Goal: Transaction & Acquisition: Download file/media

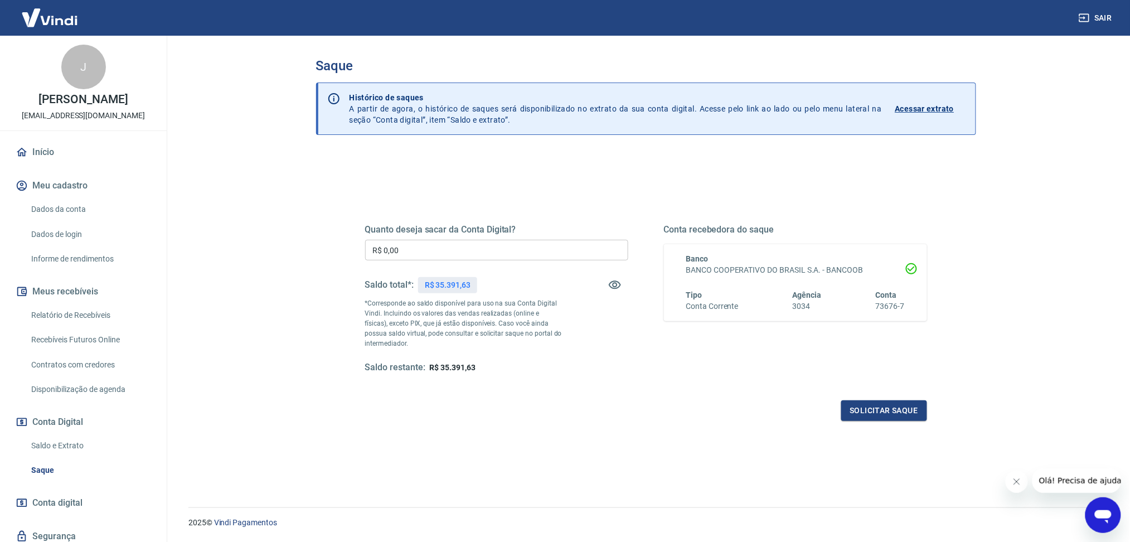
click at [24, 444] on div "Saldo e Extrato Saque" at bounding box center [83, 457] width 140 height 47
click at [47, 446] on link "Saldo e Extrato" at bounding box center [90, 445] width 127 height 23
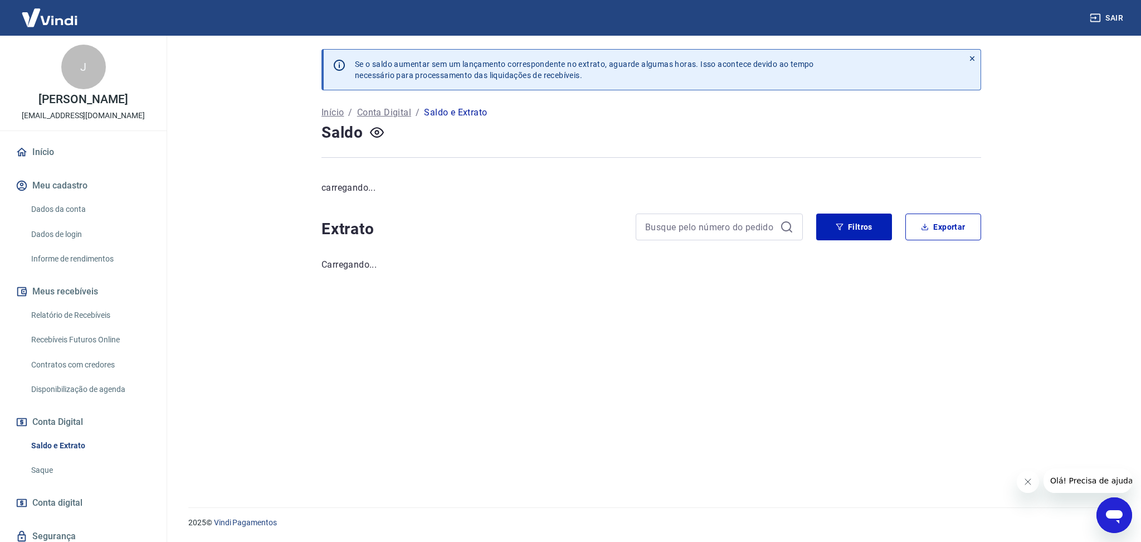
click at [1025, 489] on button "Fechar mensagem da empresa" at bounding box center [1028, 481] width 22 height 22
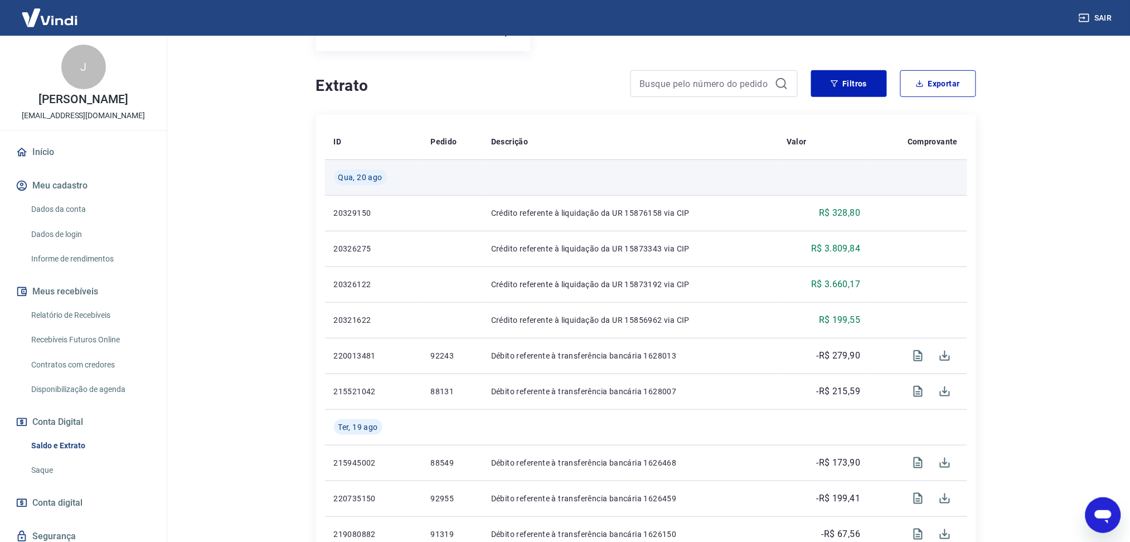
scroll to position [297, 0]
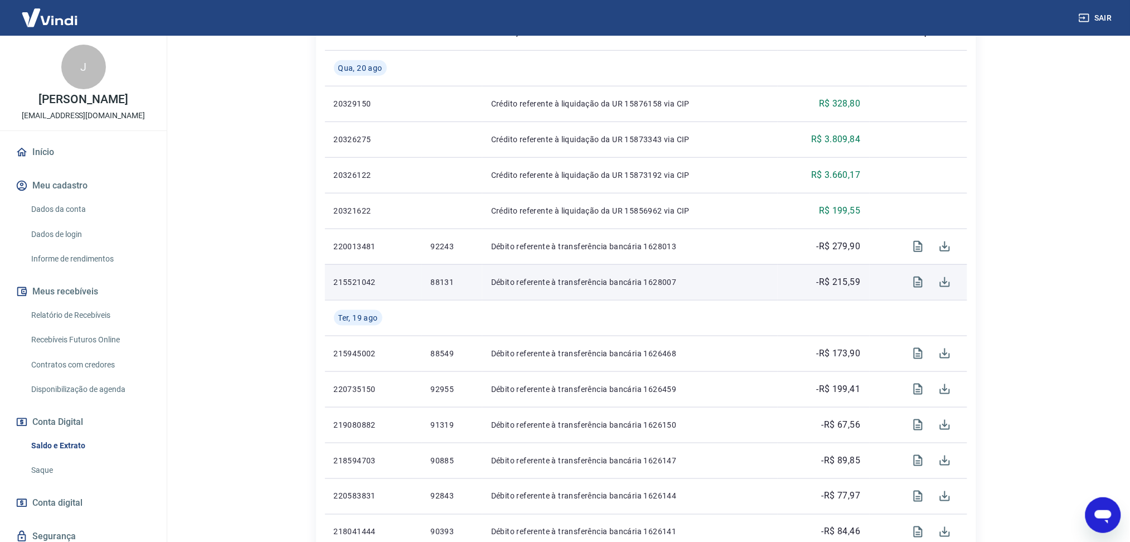
drag, startPoint x: 433, startPoint y: 286, endPoint x: 427, endPoint y: 285, distance: 6.4
click at [433, 286] on p "88131" at bounding box center [452, 281] width 42 height 11
drag, startPoint x: 426, startPoint y: 284, endPoint x: 455, endPoint y: 284, distance: 28.4
click at [455, 284] on td "88131" at bounding box center [452, 282] width 60 height 36
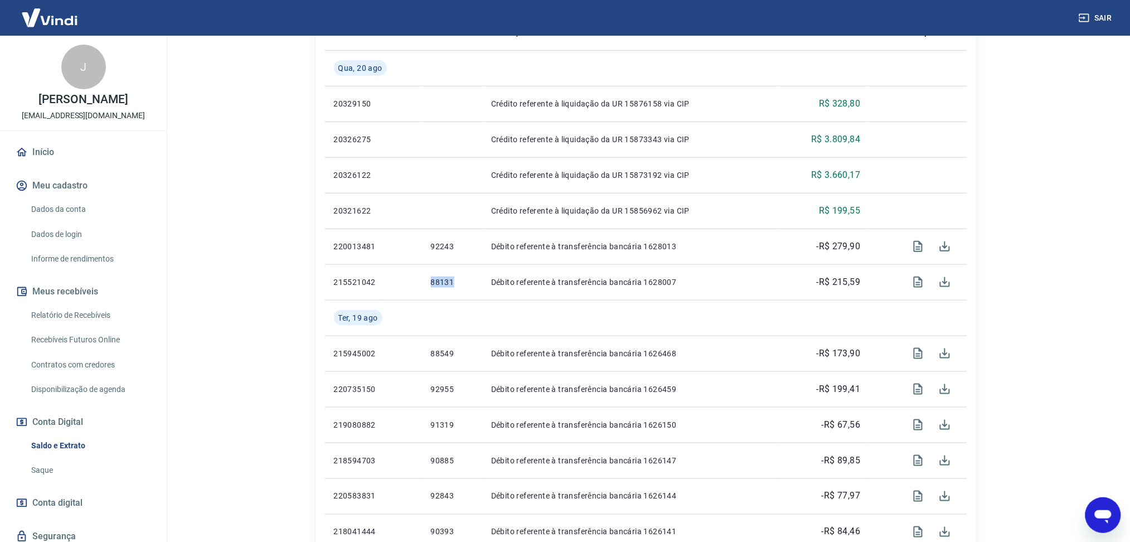
copy p "88131"
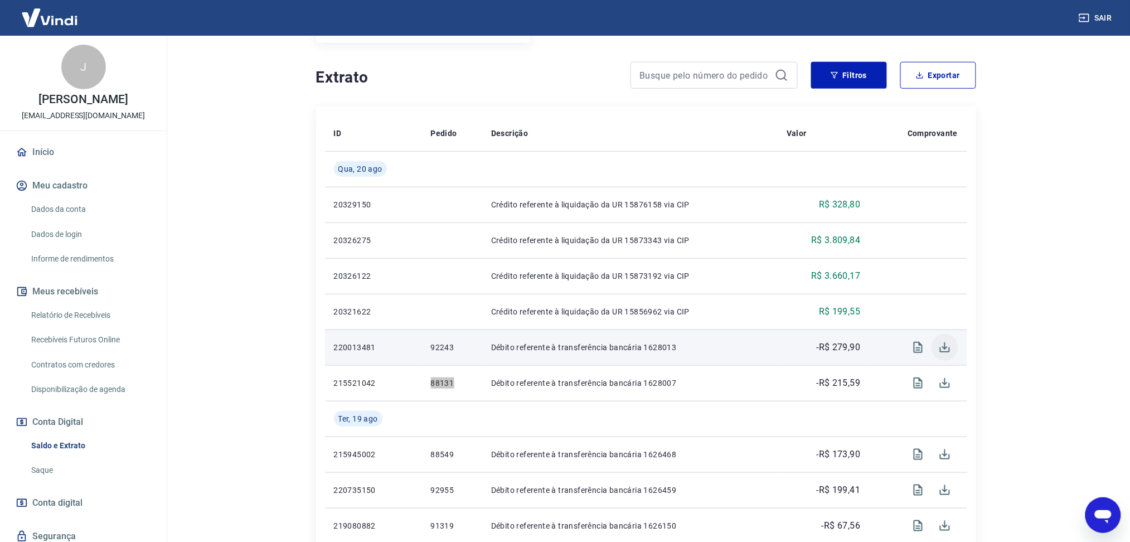
scroll to position [74, 0]
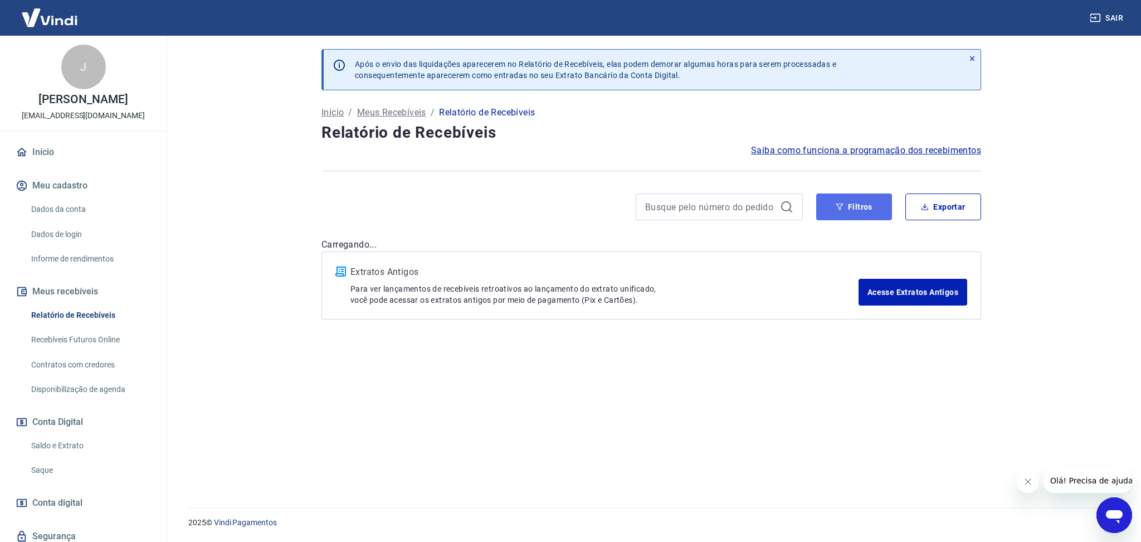
click at [842, 213] on button "Filtros" at bounding box center [855, 206] width 76 height 27
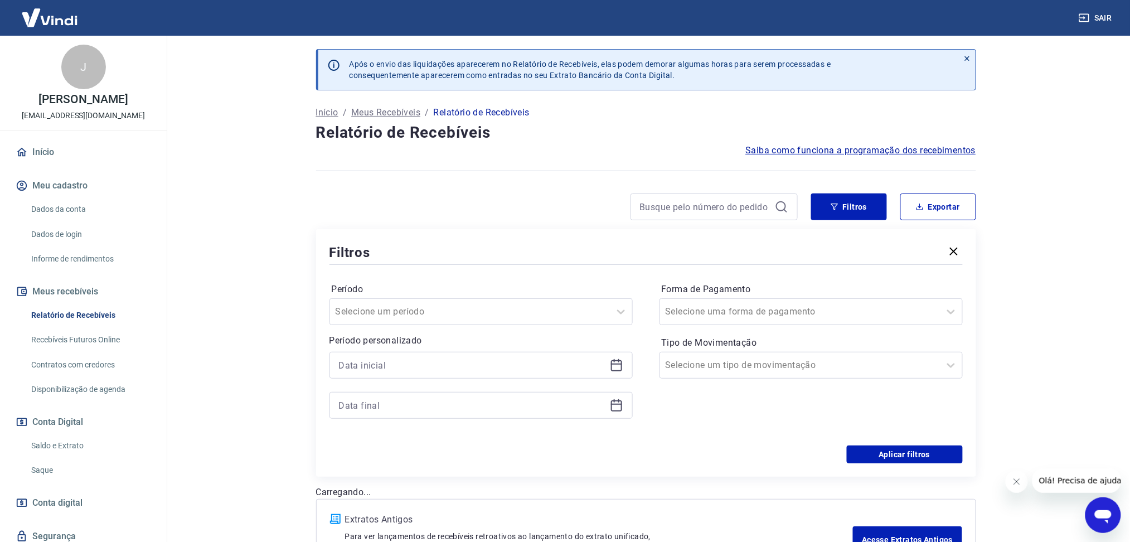
click at [619, 362] on icon at bounding box center [616, 364] width 13 height 13
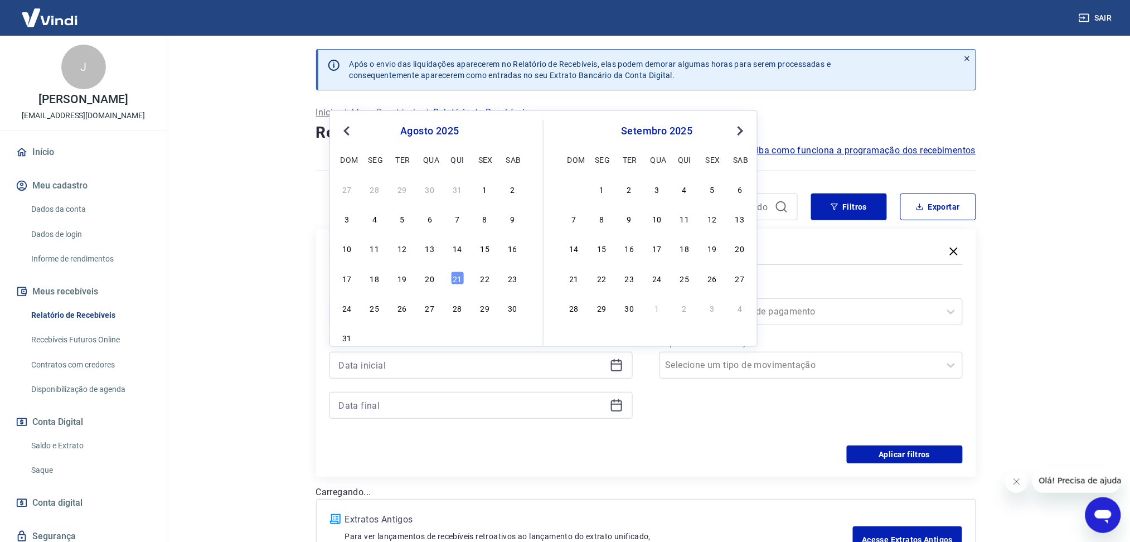
click at [428, 281] on div "20" at bounding box center [429, 277] width 13 height 13
type input "[DATE]"
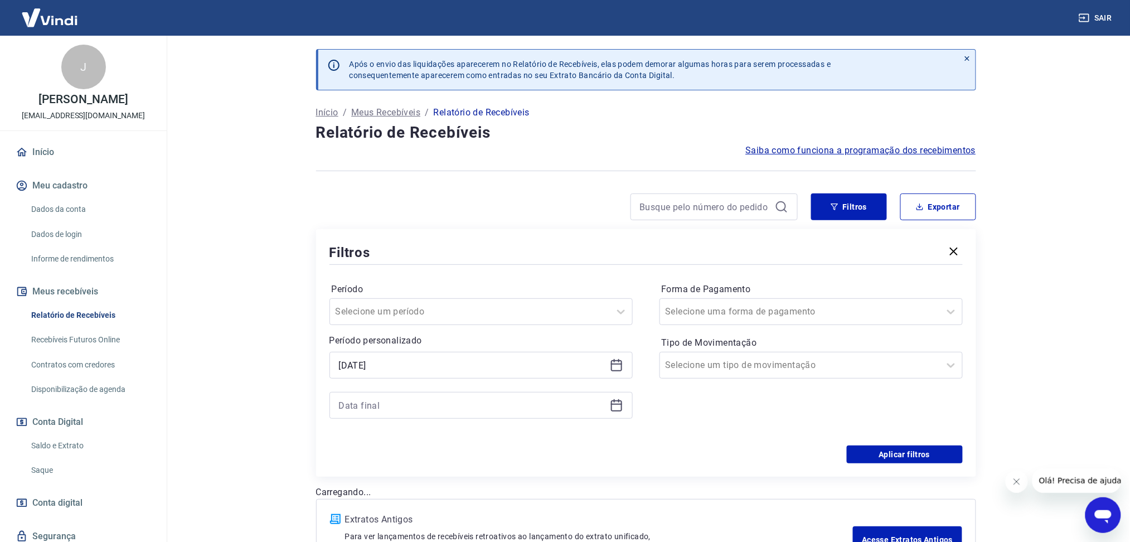
click at [614, 401] on icon at bounding box center [614, 400] width 1 height 3
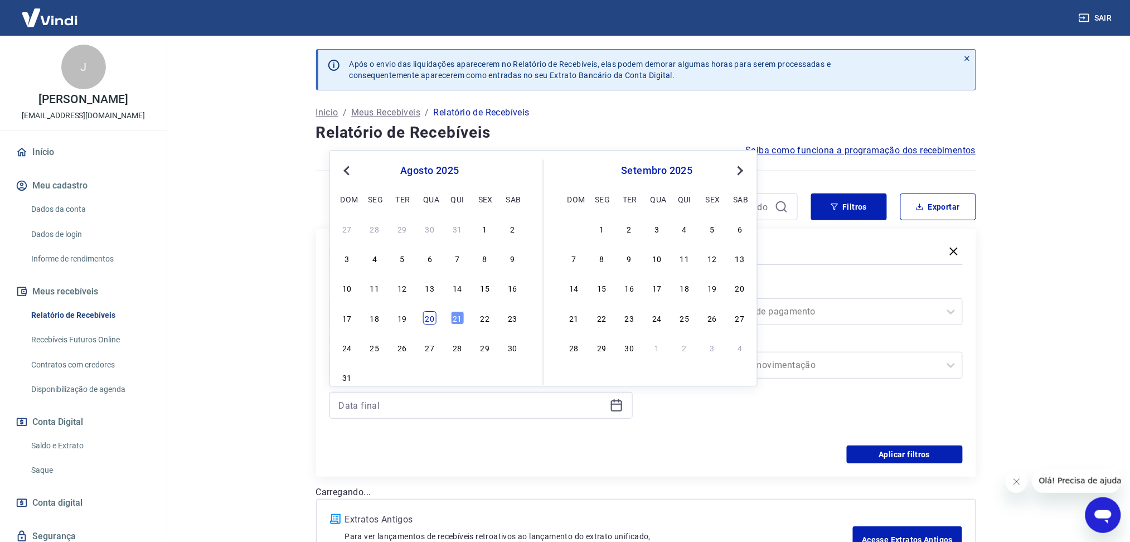
click at [431, 315] on div "20" at bounding box center [429, 317] width 13 height 13
type input "20/08/2025"
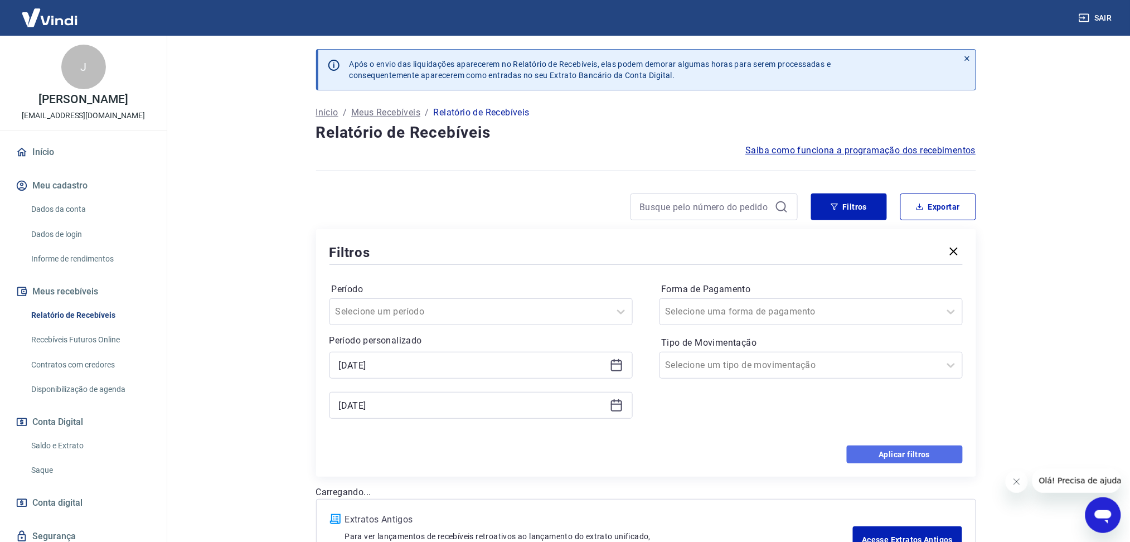
click at [876, 448] on button "Aplicar filtros" at bounding box center [905, 454] width 116 height 18
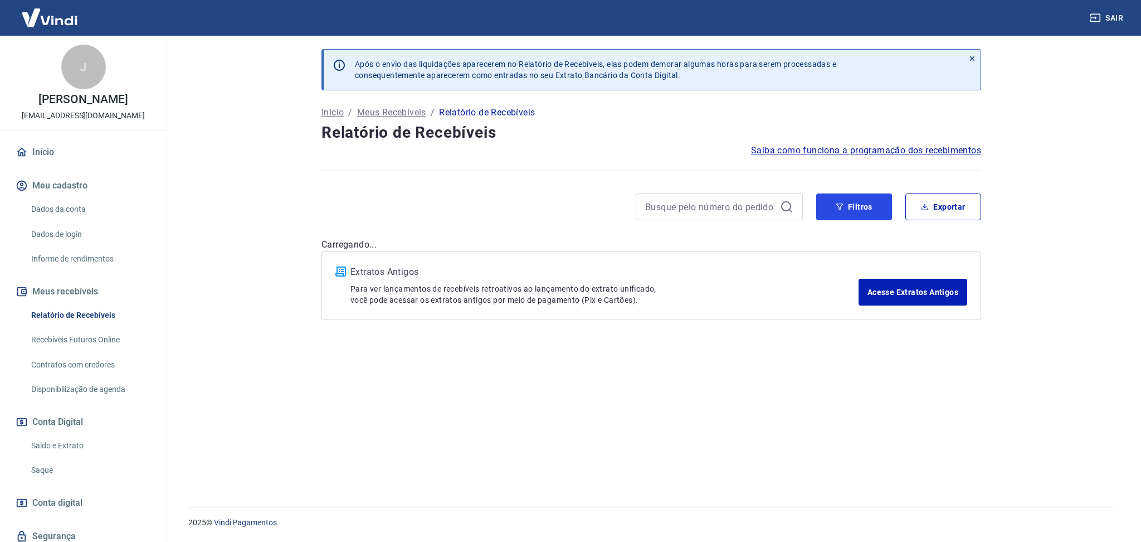
click at [832, 214] on button "Filtros" at bounding box center [855, 206] width 76 height 27
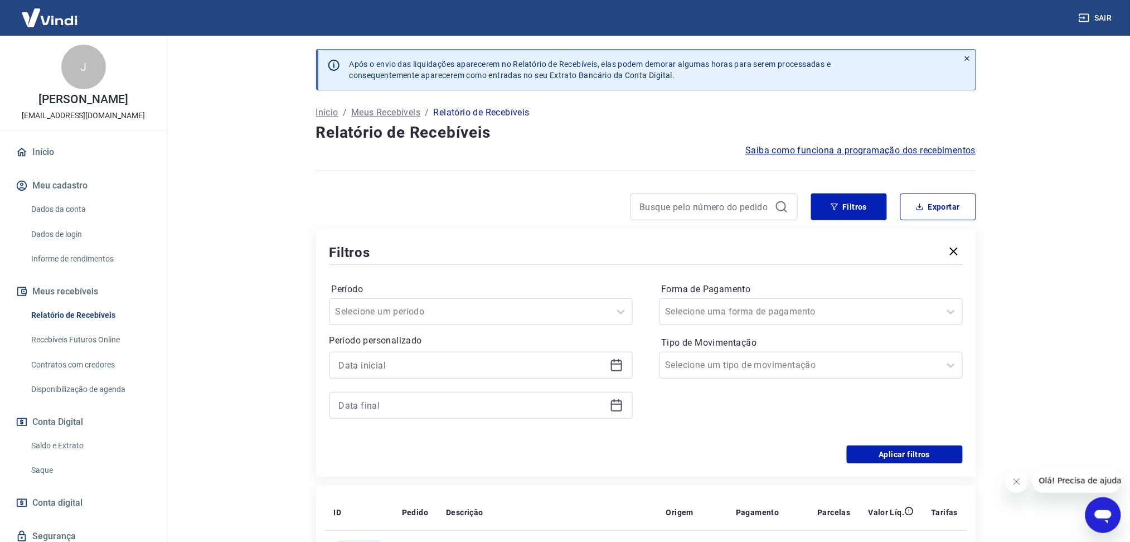
drag, startPoint x: 611, startPoint y: 360, endPoint x: 546, endPoint y: 361, distance: 65.2
click at [611, 361] on icon at bounding box center [616, 365] width 11 height 11
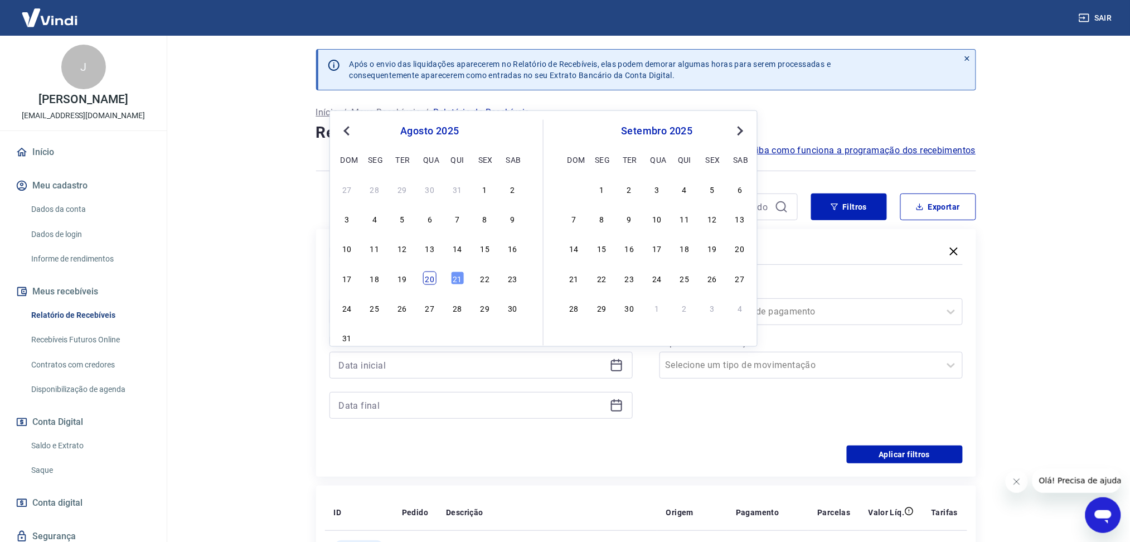
click at [426, 280] on div "20" at bounding box center [429, 277] width 13 height 13
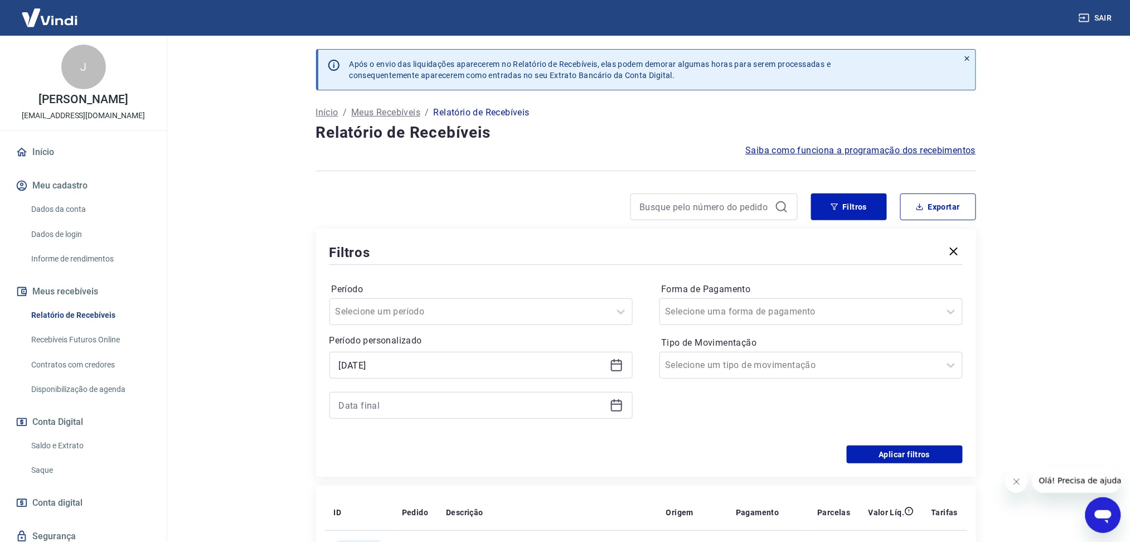
type input "20/08/2025"
click at [615, 405] on icon at bounding box center [616, 404] width 11 height 1
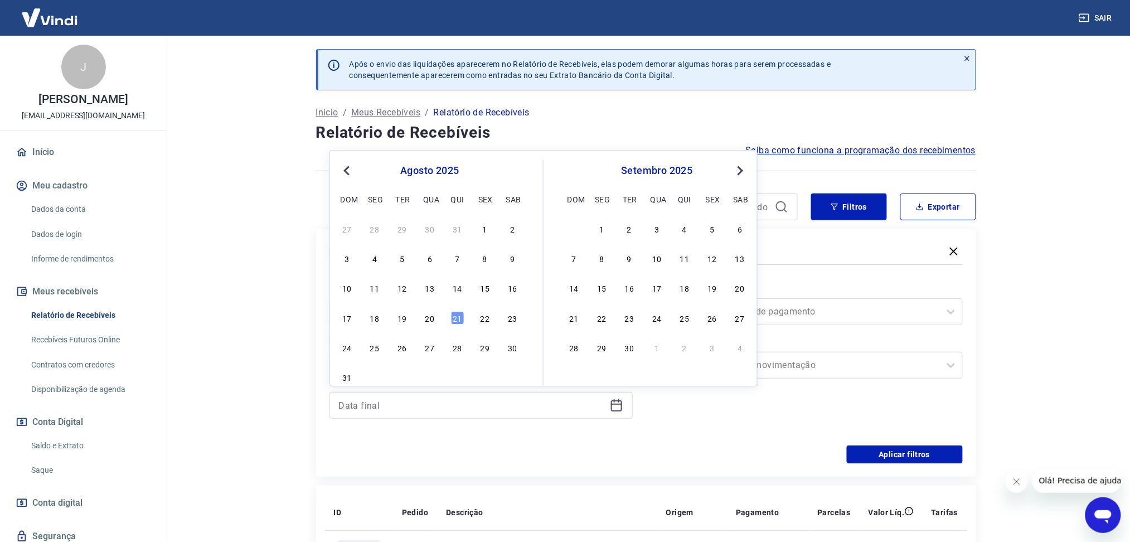
click at [413, 323] on div "17 18 19 20 21 22 23" at bounding box center [430, 317] width 182 height 16
click at [431, 317] on div "20" at bounding box center [429, 317] width 13 height 13
type input "20/08/2025"
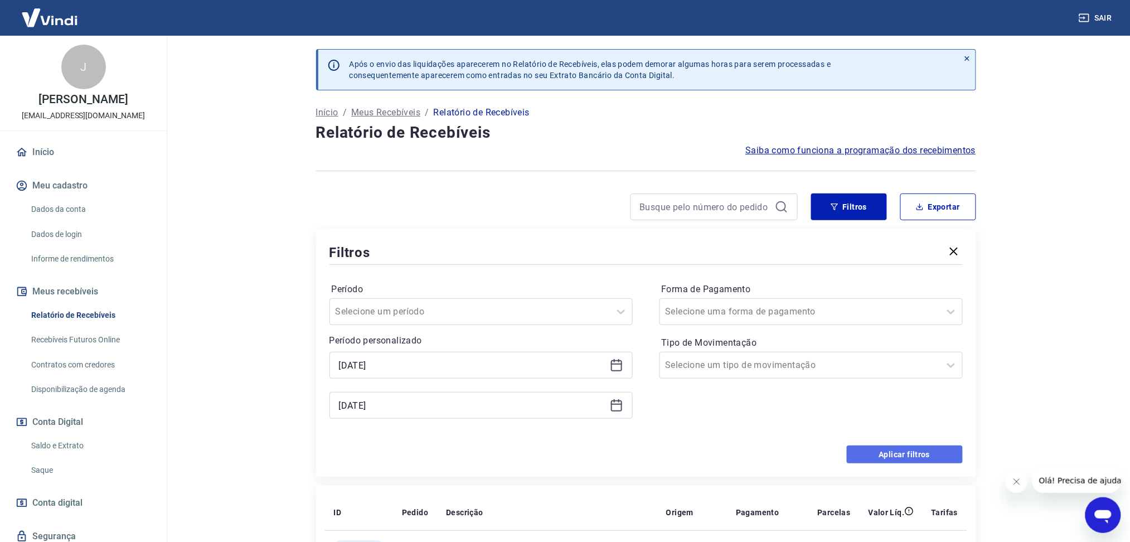
click at [868, 447] on button "Aplicar filtros" at bounding box center [905, 454] width 116 height 18
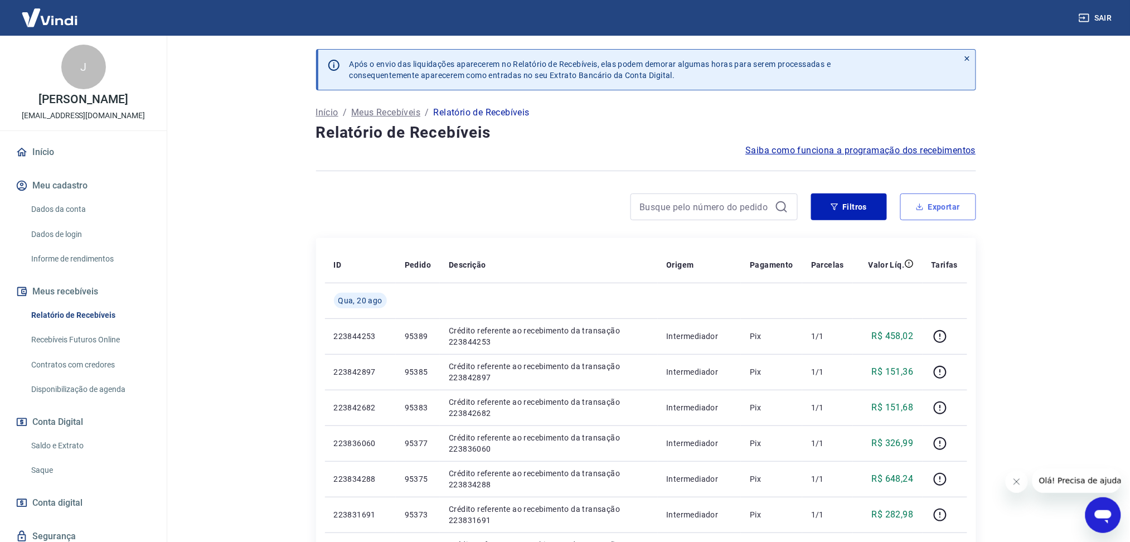
click at [932, 201] on button "Exportar" at bounding box center [938, 206] width 76 height 27
type input "20/08/2025"
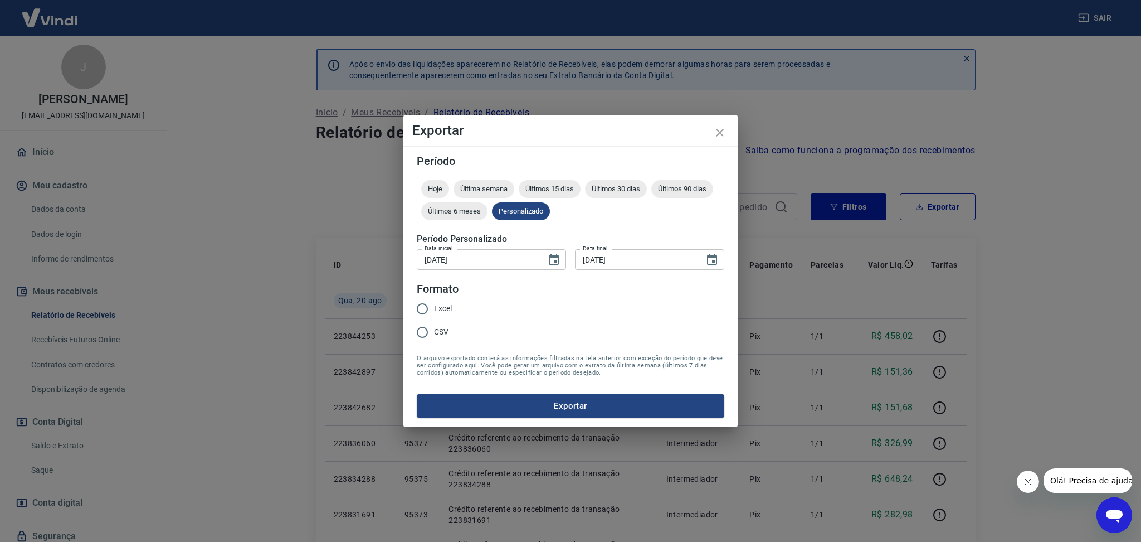
click at [421, 303] on input "Excel" at bounding box center [422, 308] width 23 height 23
radio input "true"
click at [541, 400] on button "Exportar" at bounding box center [571, 405] width 308 height 23
